Goal: Task Accomplishment & Management: Manage account settings

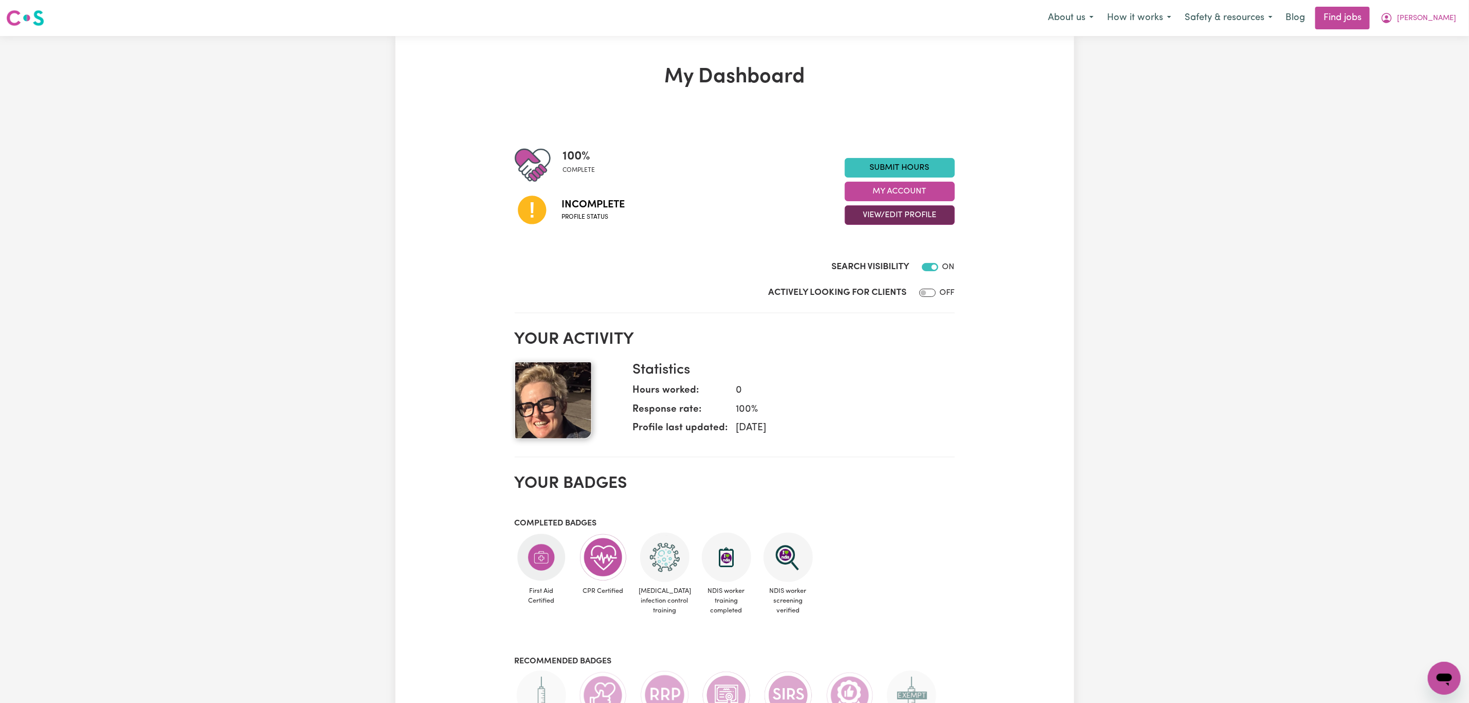
click at [910, 221] on button "View/Edit Profile" at bounding box center [900, 215] width 110 height 20
click at [897, 261] on link "Edit Profile" at bounding box center [893, 261] width 96 height 21
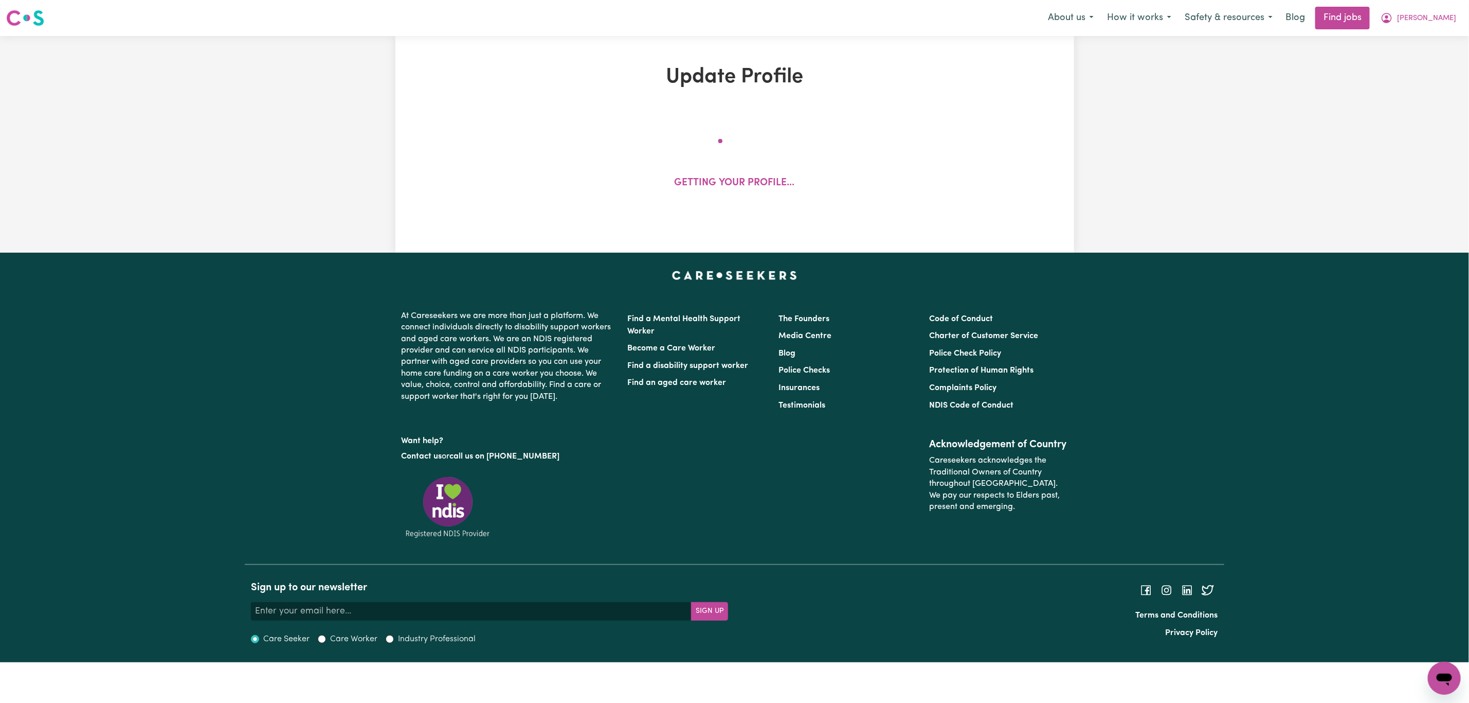
select select "[DEMOGRAPHIC_DATA]"
select select "[DEMOGRAPHIC_DATA] Citizen"
select select "Studying a healthcare related degree or qualification"
select select "65"
select select "85"
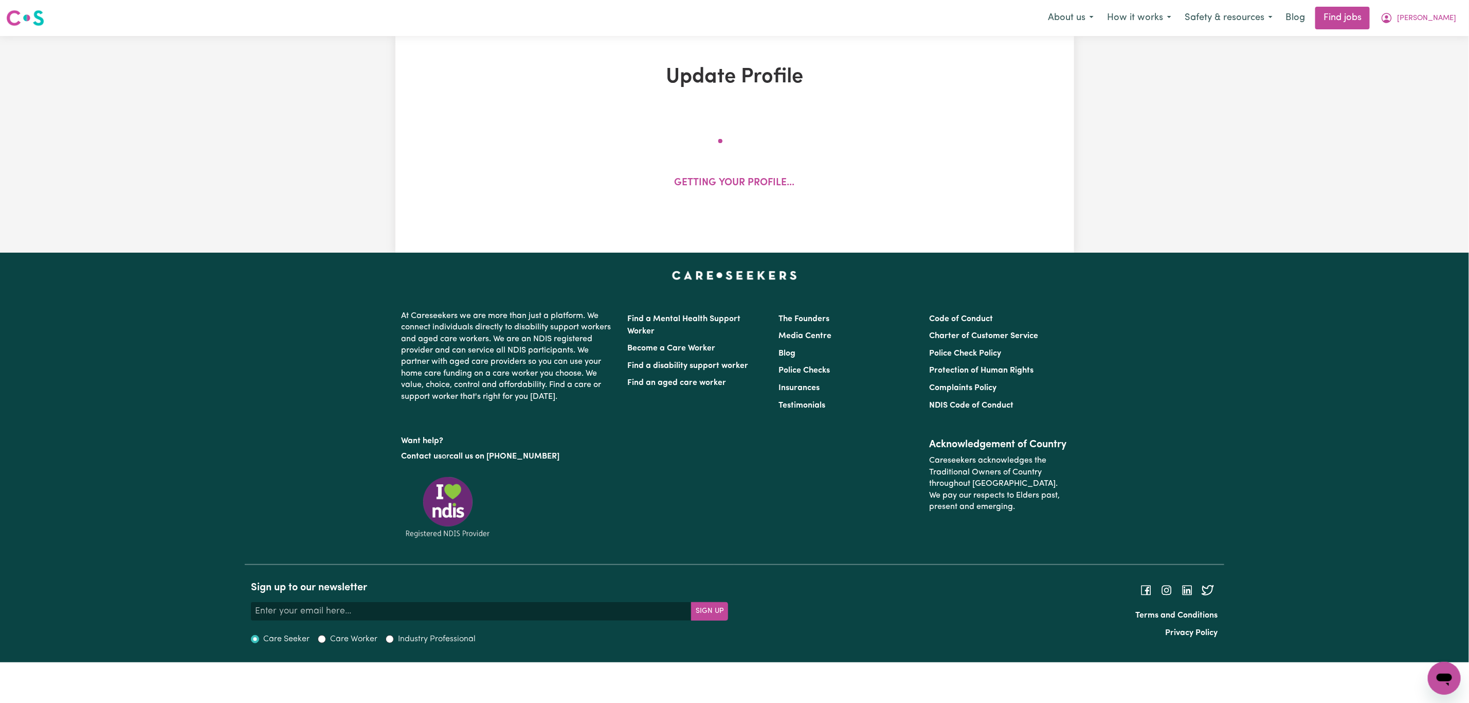
select select "100"
select select "110"
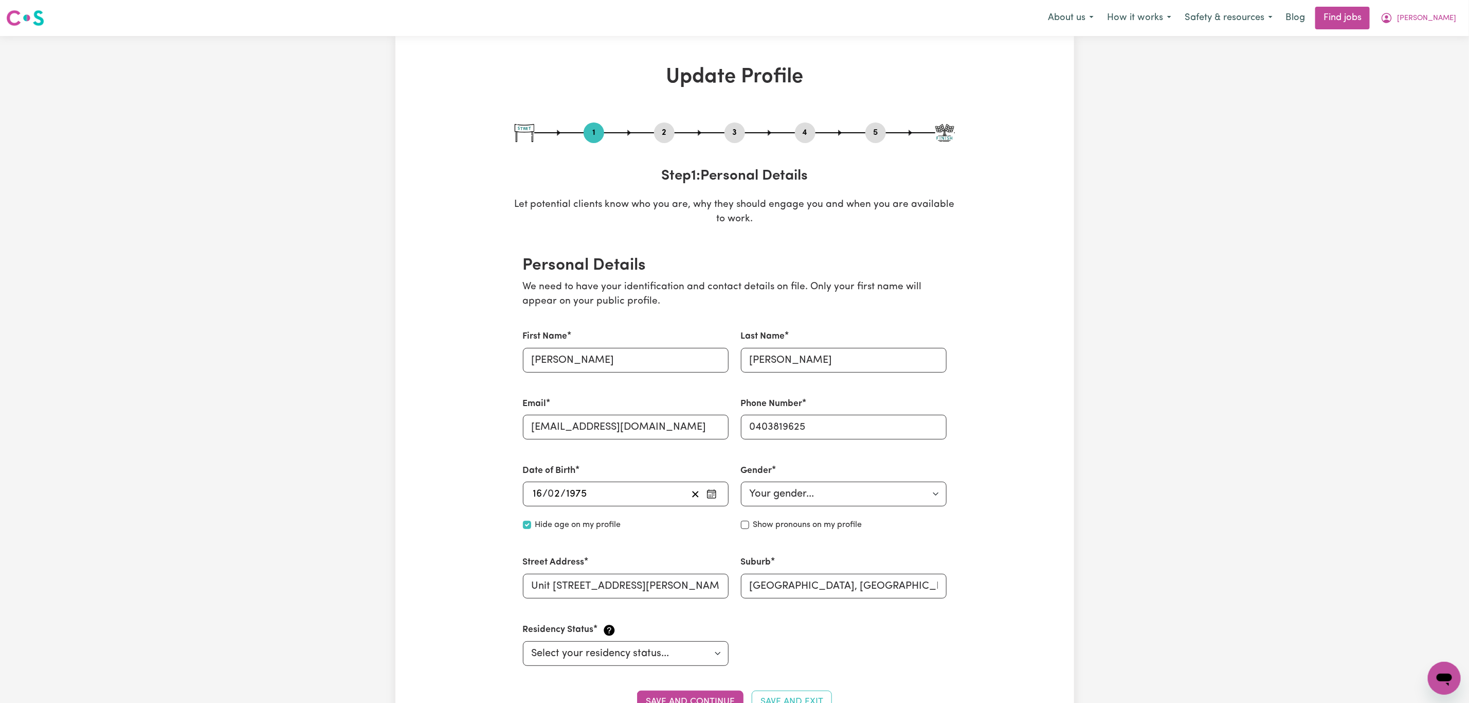
click at [739, 130] on button "3" at bounding box center [735, 132] width 21 height 13
select select "2023"
select select "Certificate III (Individual Support)"
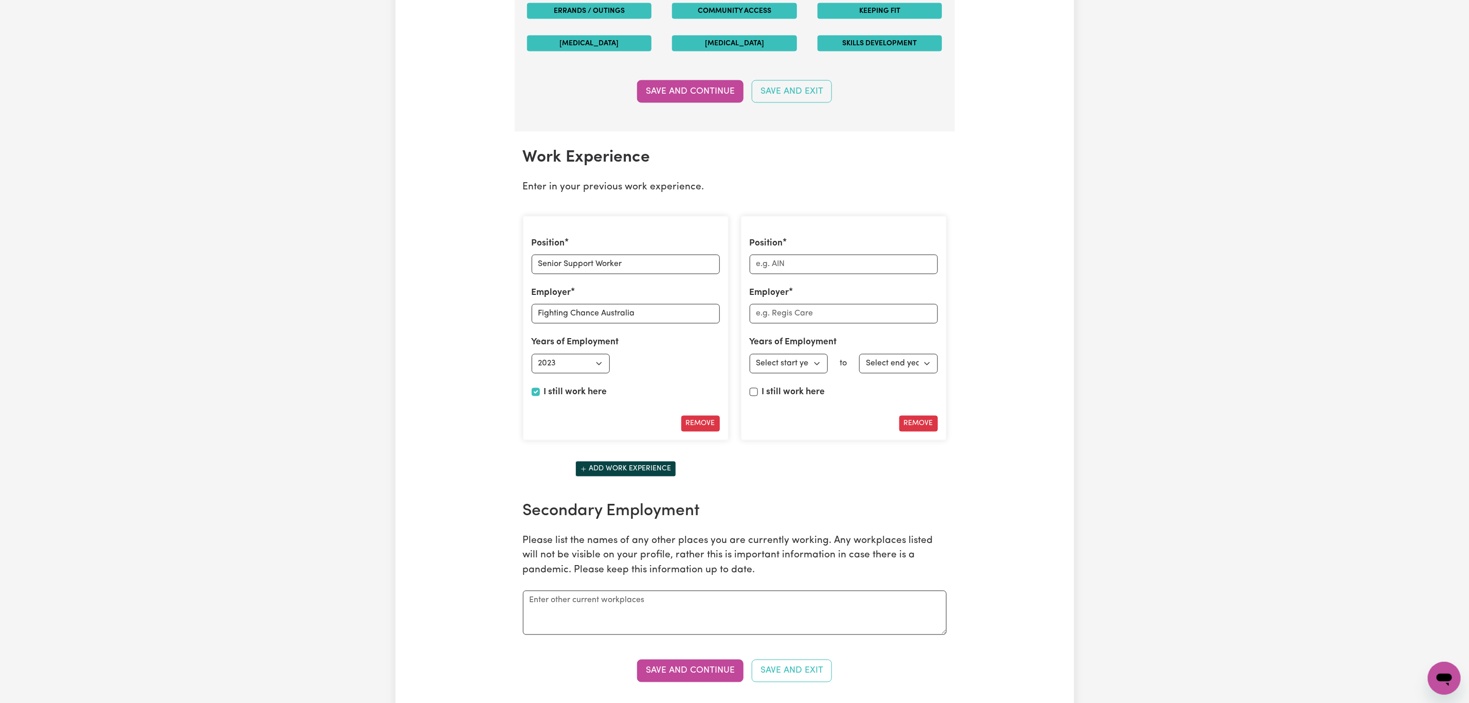
scroll to position [1389, 0]
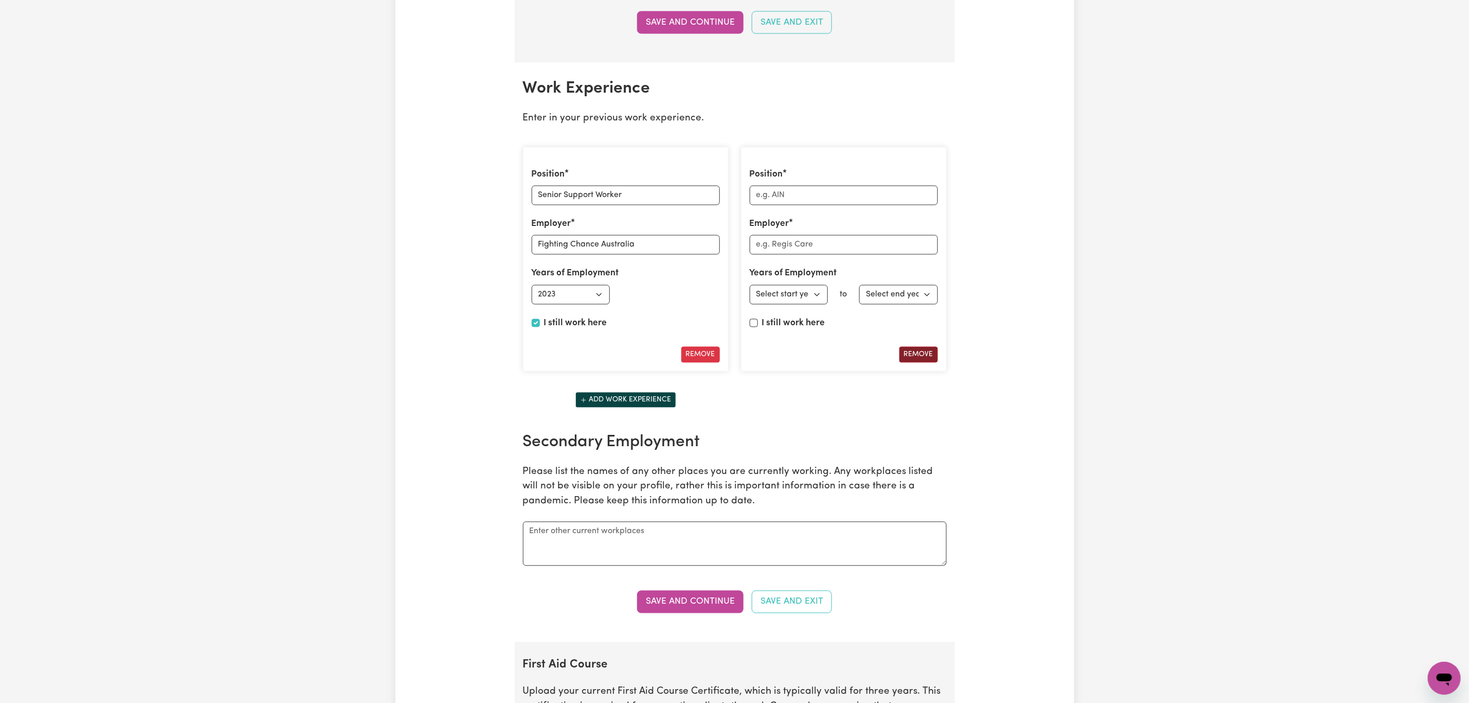
click at [915, 363] on button "Remove" at bounding box center [918, 355] width 39 height 16
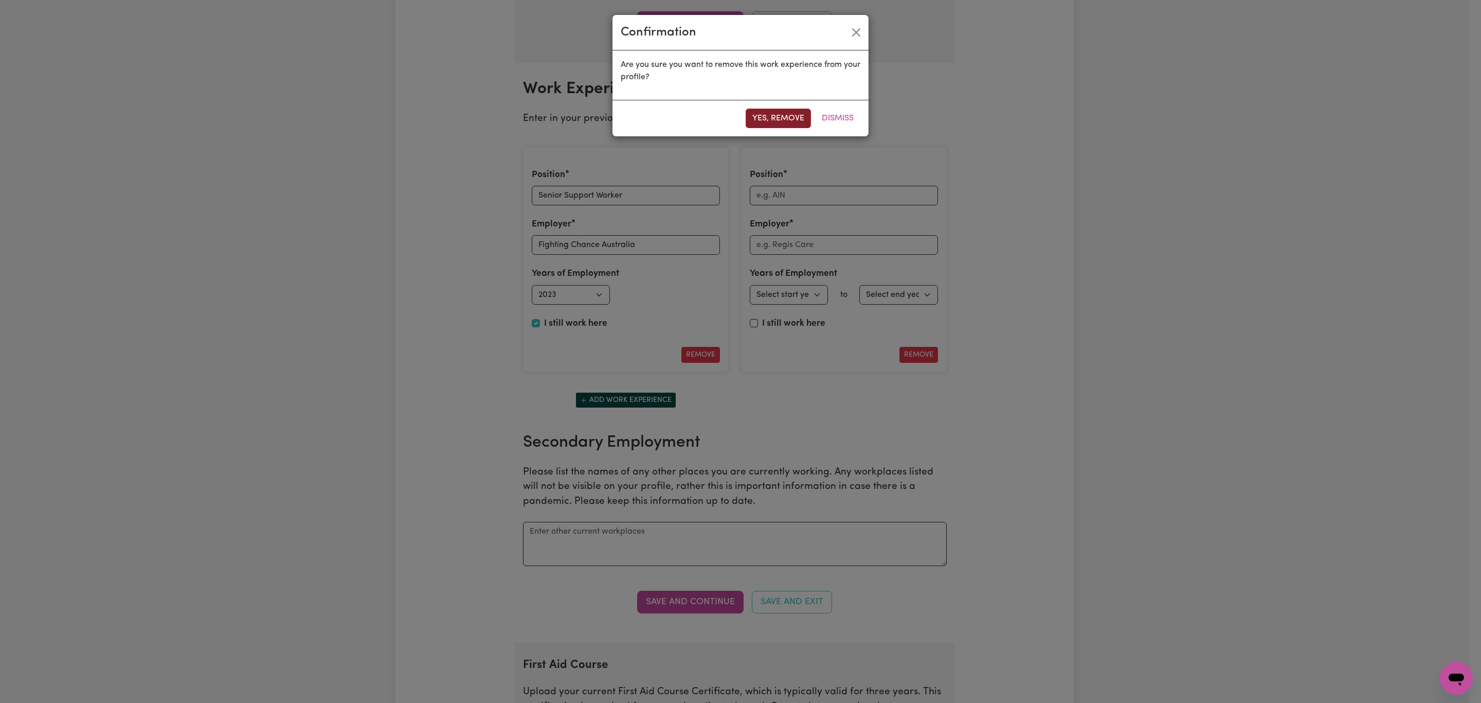
click at [765, 122] on button "Yes, remove" at bounding box center [778, 119] width 65 height 20
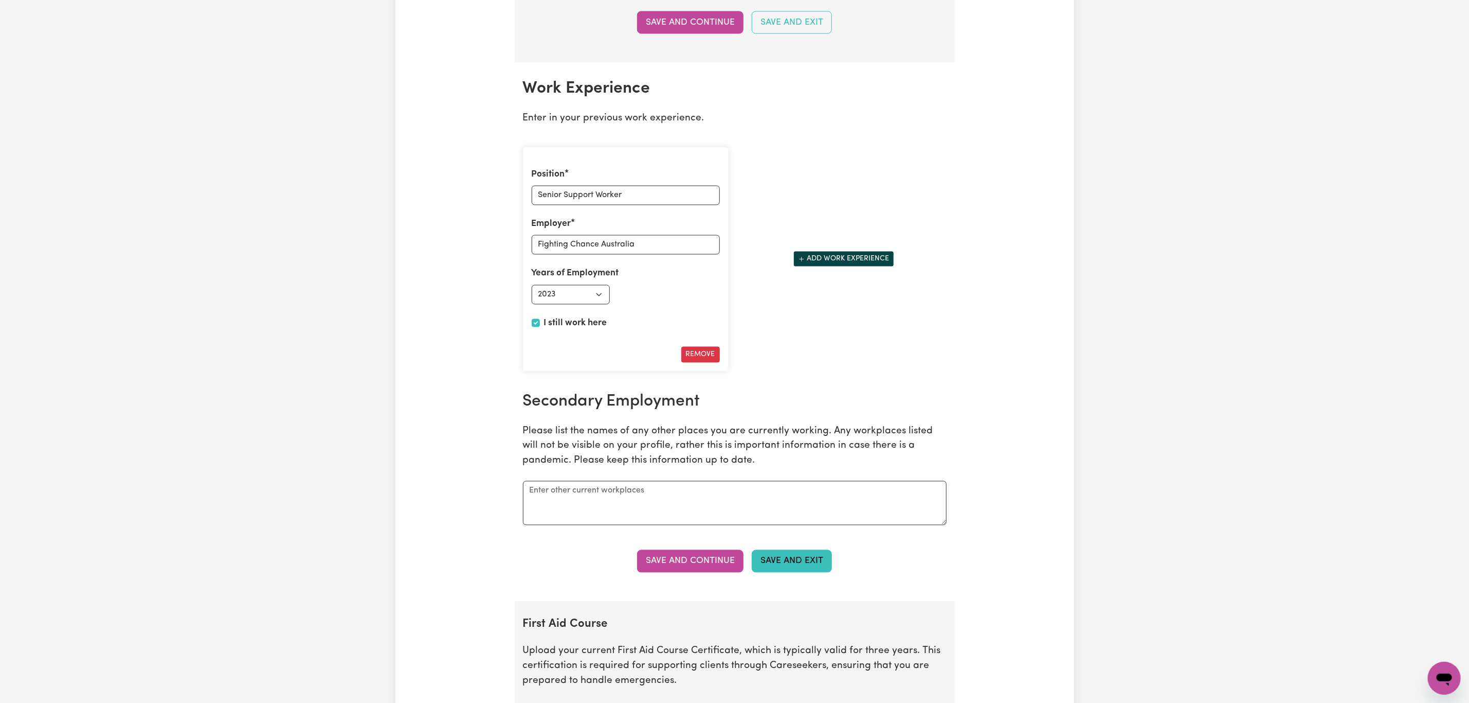
click at [793, 572] on button "Save and Exit" at bounding box center [792, 561] width 80 height 23
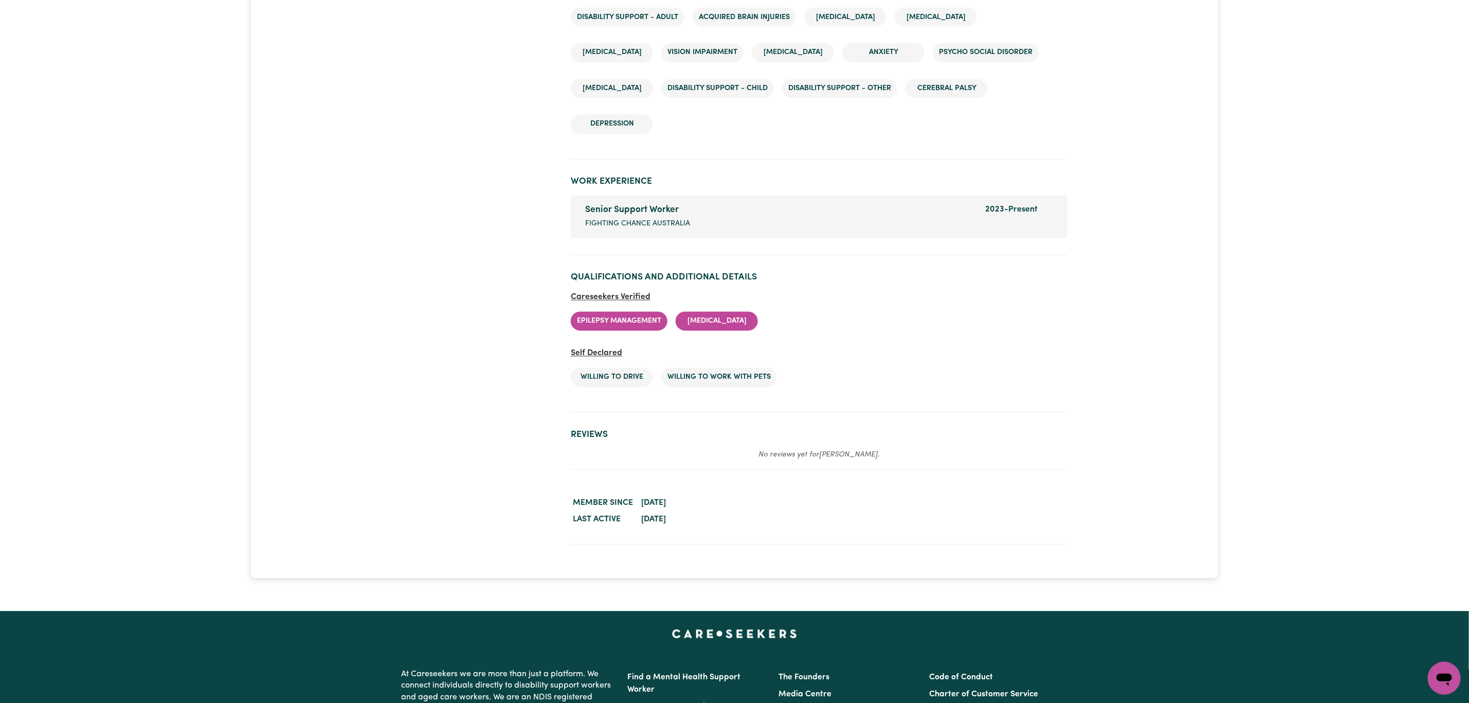
scroll to position [1422, 0]
